Goal: Complete application form

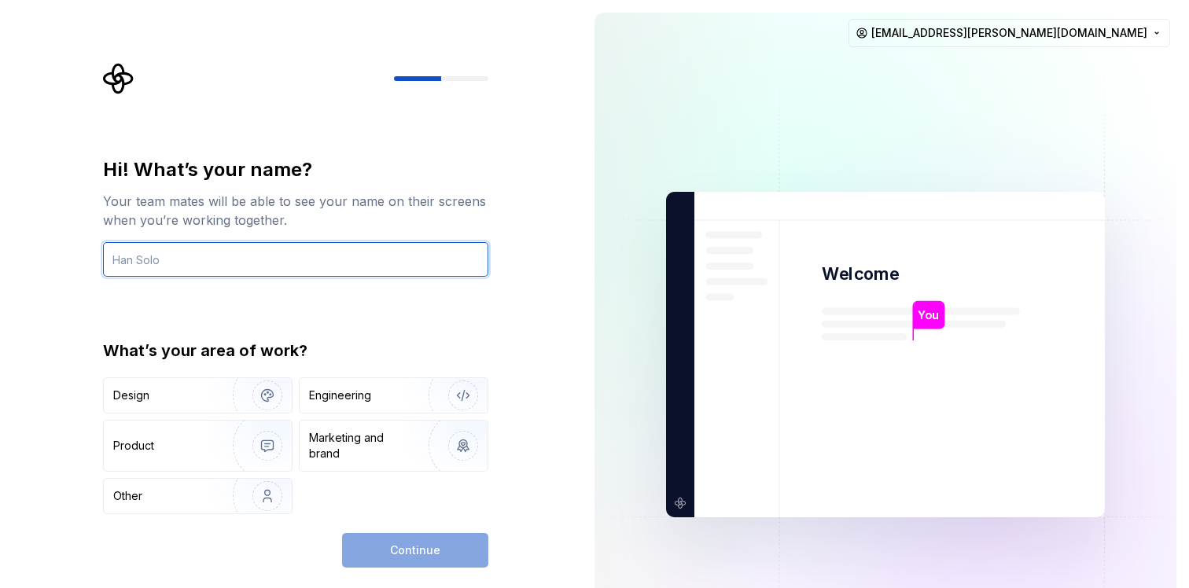
click at [250, 253] on input "text" at bounding box center [295, 259] width 385 height 35
type input "Matt McCrory"
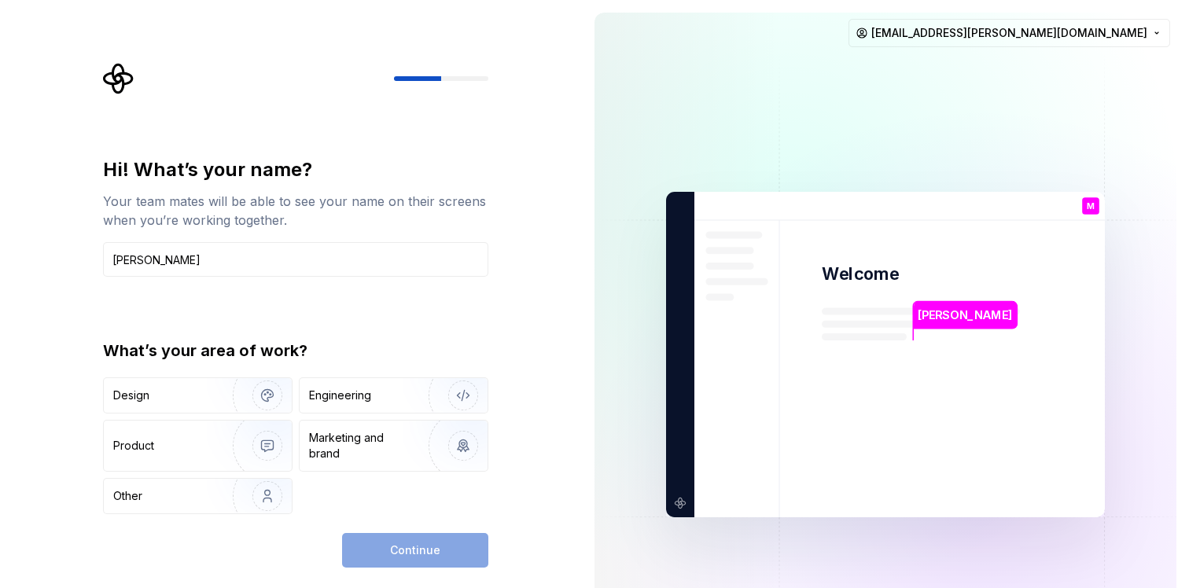
click at [326, 348] on div "What’s your area of work?" at bounding box center [295, 351] width 385 height 22
click at [260, 400] on img "button" at bounding box center [257, 395] width 101 height 105
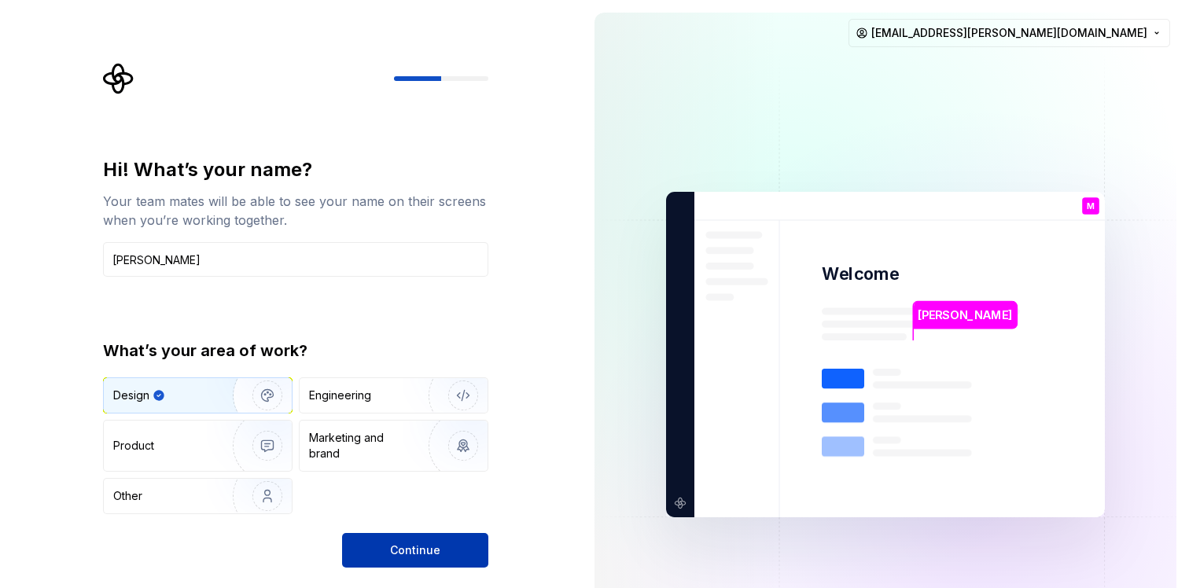
click at [402, 555] on span "Continue" at bounding box center [415, 551] width 50 height 16
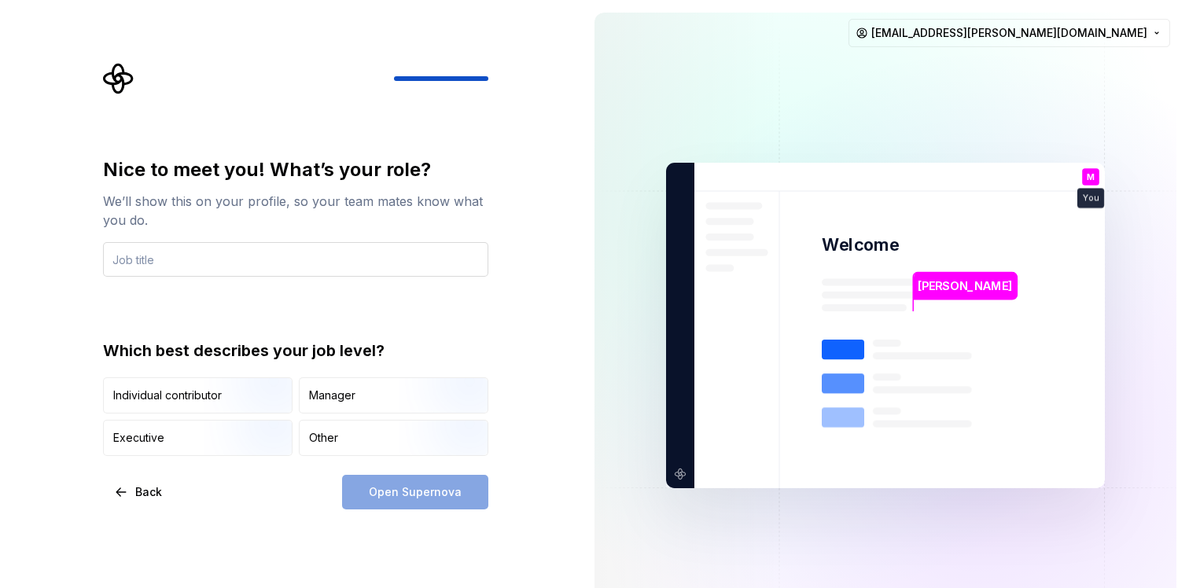
click at [333, 259] on input "text" at bounding box center [295, 259] width 385 height 35
click at [323, 187] on div "Nice to meet you! What’s your role? We’ll show this on your profile, so your te…" at bounding box center [295, 193] width 385 height 72
click at [280, 255] on input "text" at bounding box center [295, 259] width 385 height 35
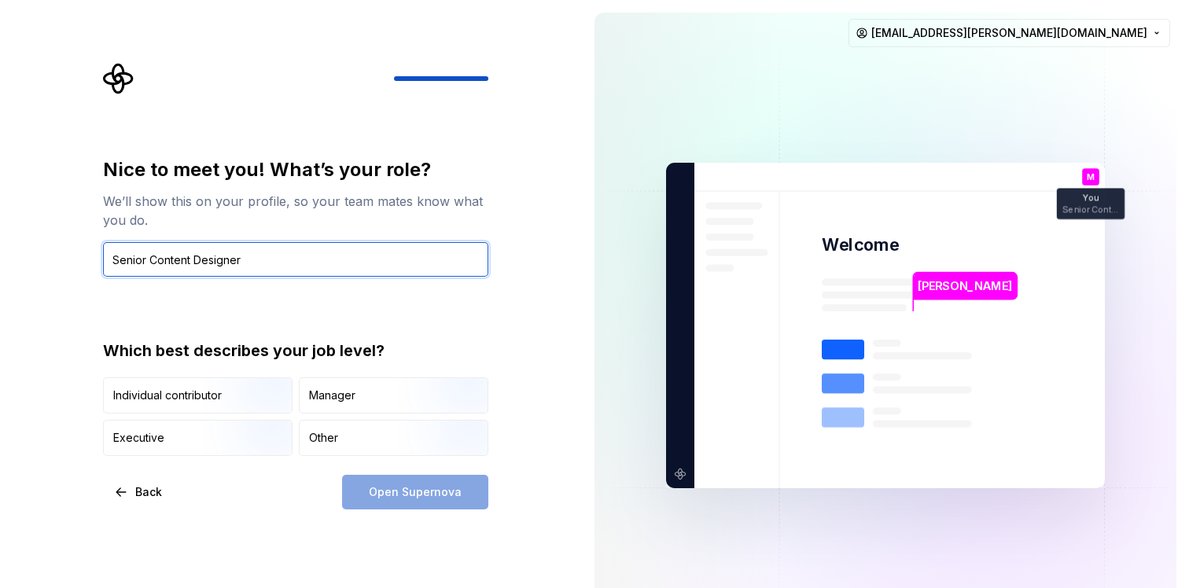
type input "Senior Content Designer"
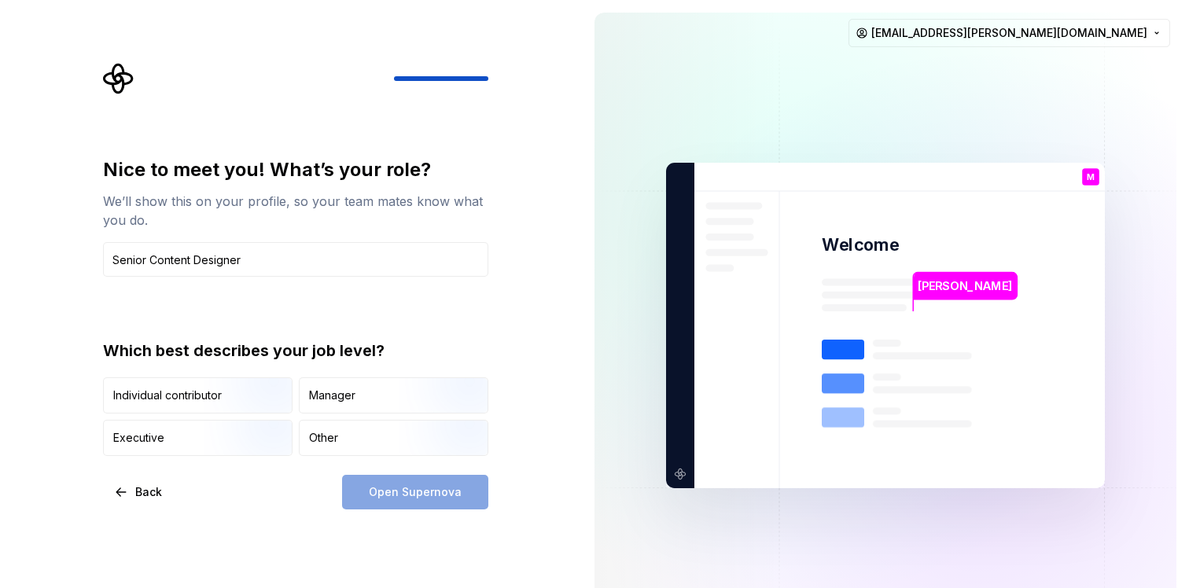
click at [447, 341] on div "Which best describes your job level?" at bounding box center [295, 351] width 385 height 22
click at [287, 396] on img "button" at bounding box center [254, 415] width 101 height 105
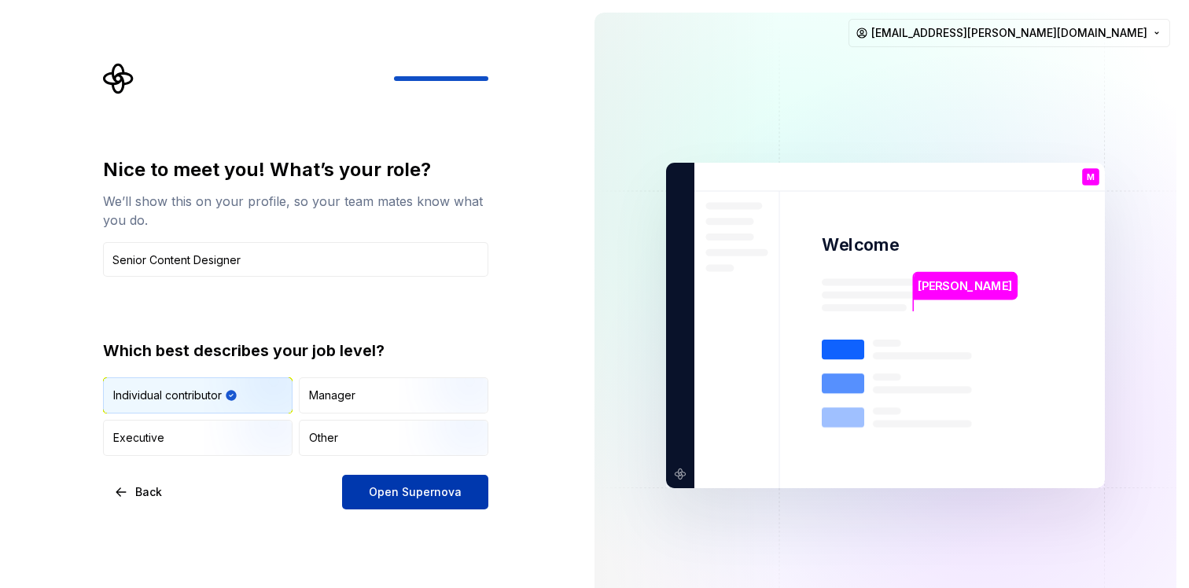
click at [399, 492] on span "Open Supernova" at bounding box center [415, 492] width 93 height 16
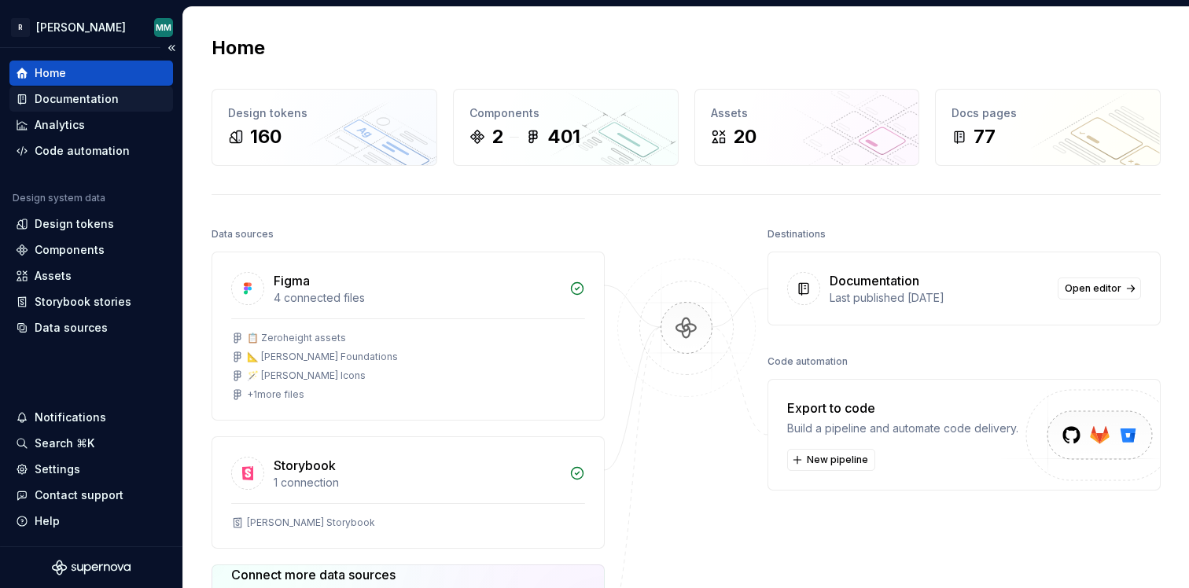
click at [88, 91] on div "Documentation" at bounding box center [77, 99] width 84 height 16
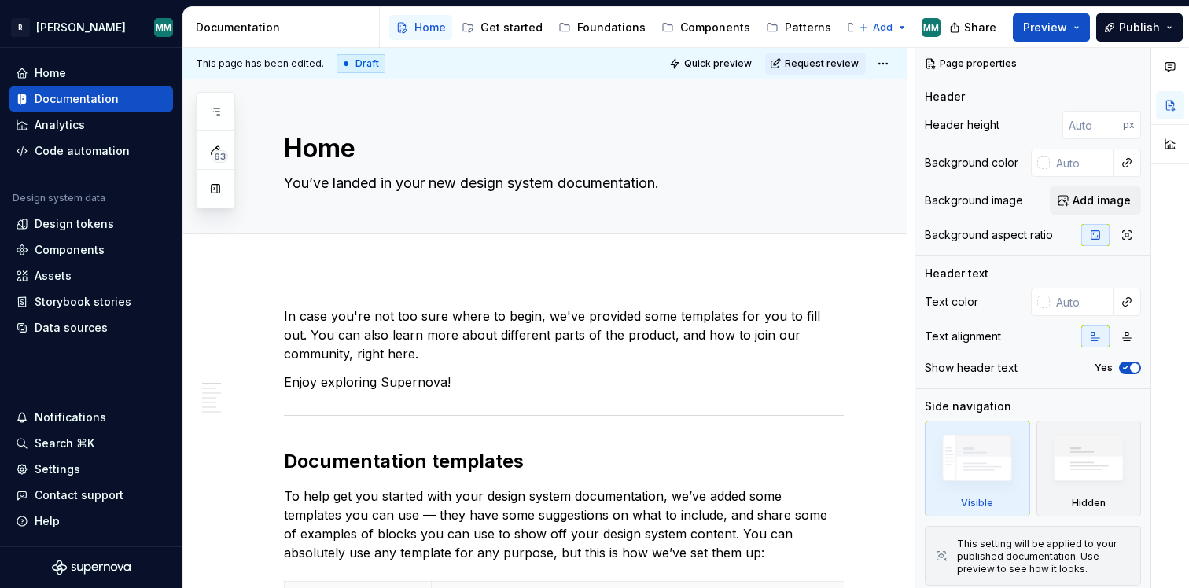
type textarea "*"
